Goal: Information Seeking & Learning: Learn about a topic

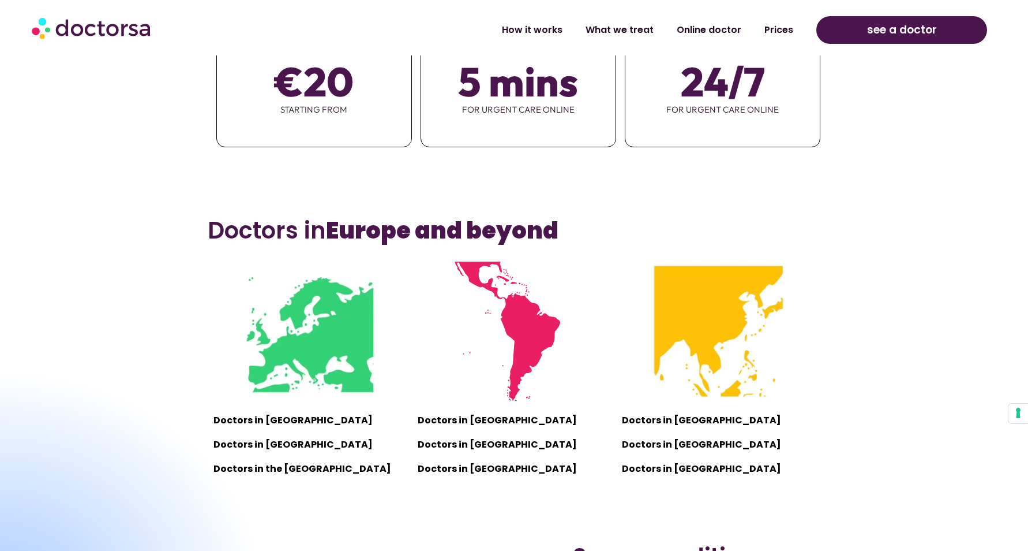
scroll to position [750, 0]
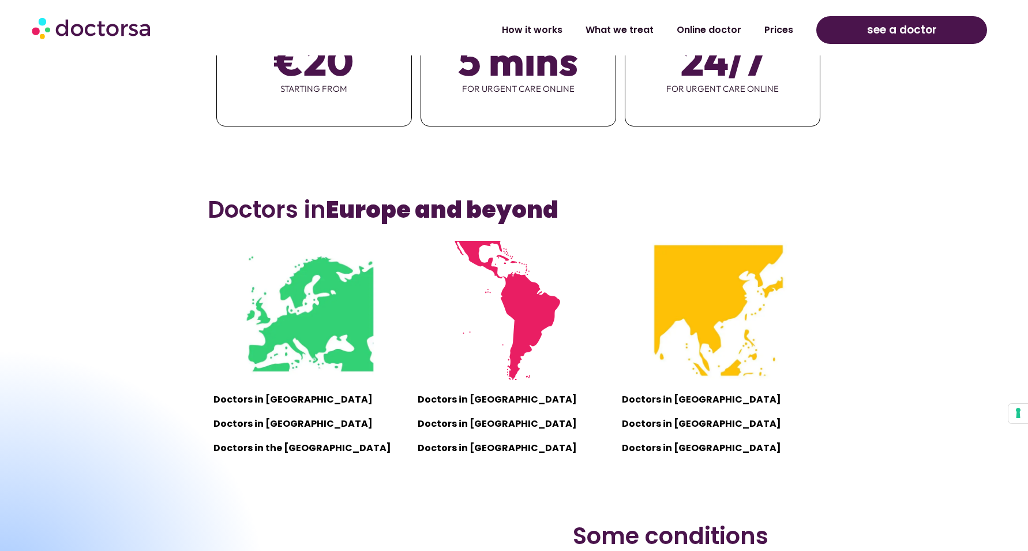
click at [301, 317] on img at bounding box center [309, 310] width 139 height 139
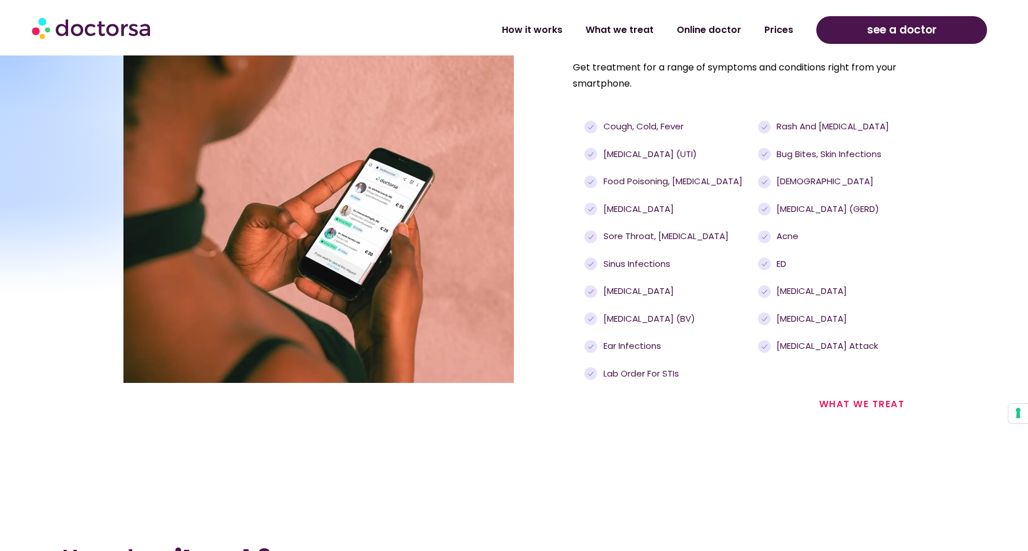
scroll to position [1212, 0]
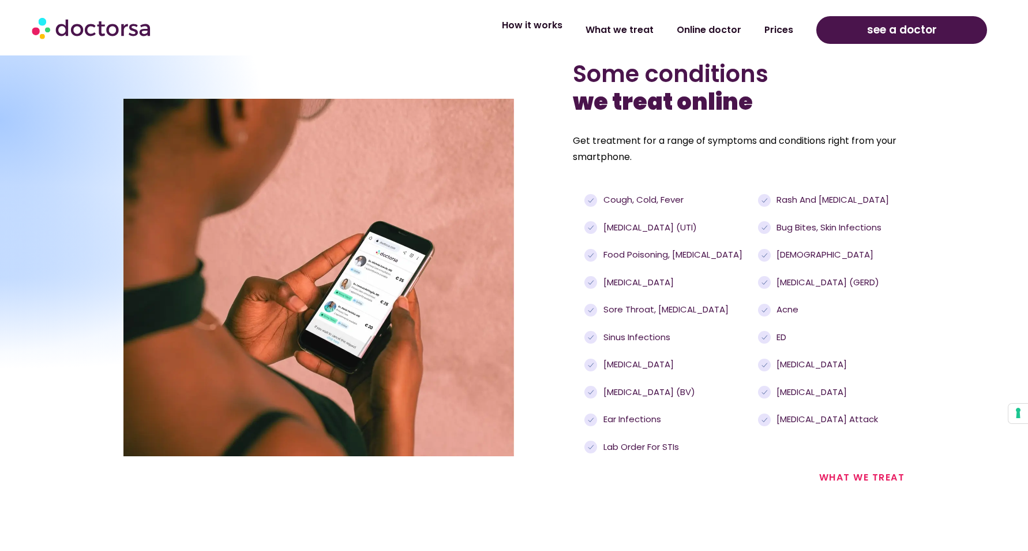
click at [544, 23] on link "How it works" at bounding box center [533, 25] width 84 height 27
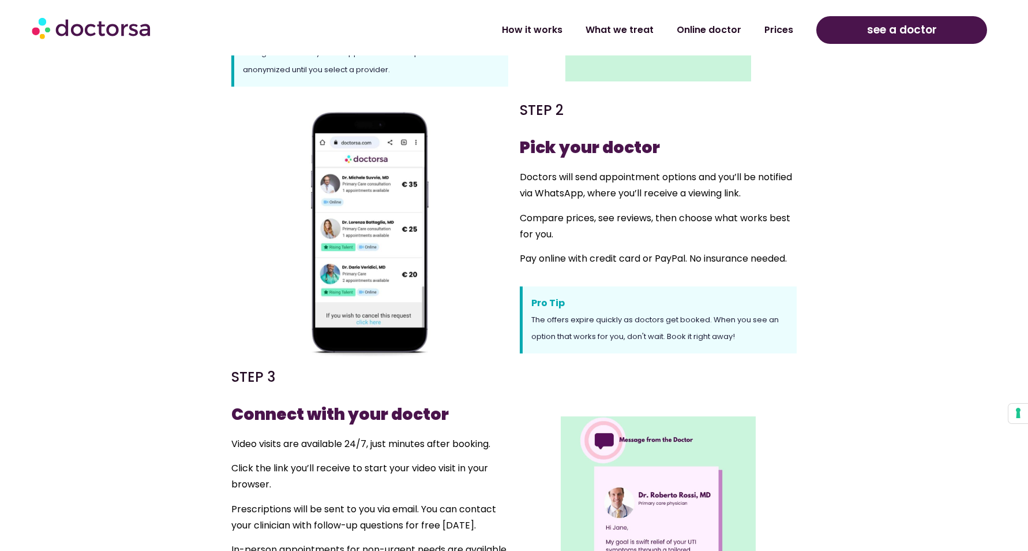
scroll to position [635, 0]
click at [629, 25] on link "What we treat" at bounding box center [619, 25] width 91 height 27
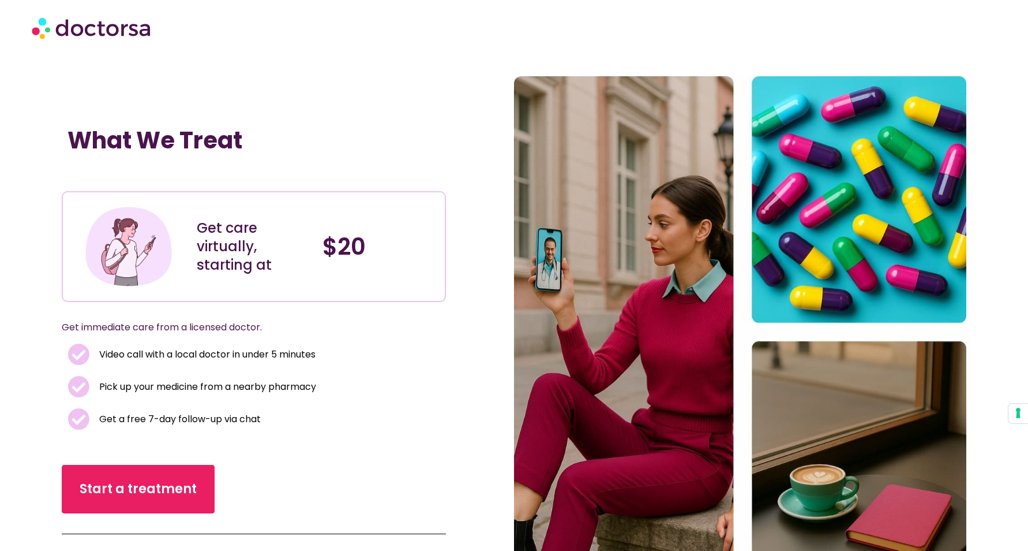
click at [111, 33] on img at bounding box center [92, 27] width 121 height 35
